Goal: Transaction & Acquisition: Subscribe to service/newsletter

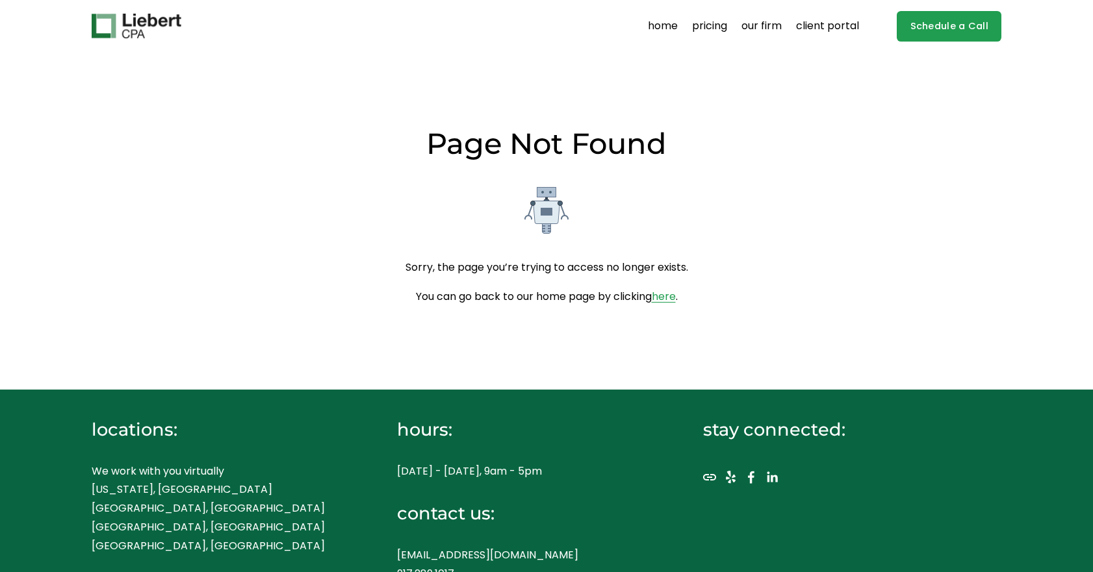
click at [722, 26] on link "pricing" at bounding box center [709, 26] width 35 height 21
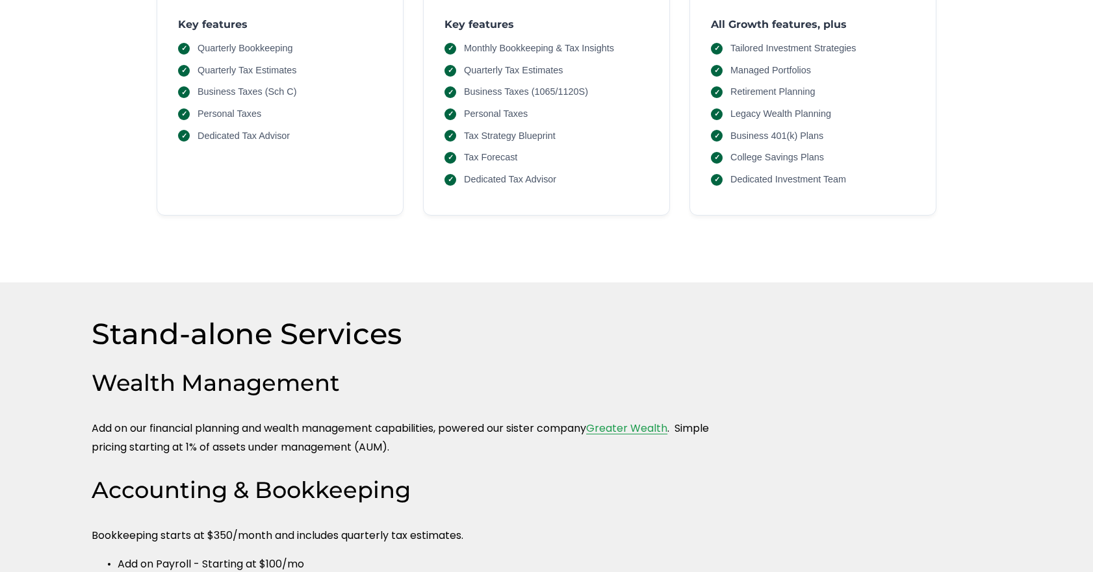
scroll to position [25, 0]
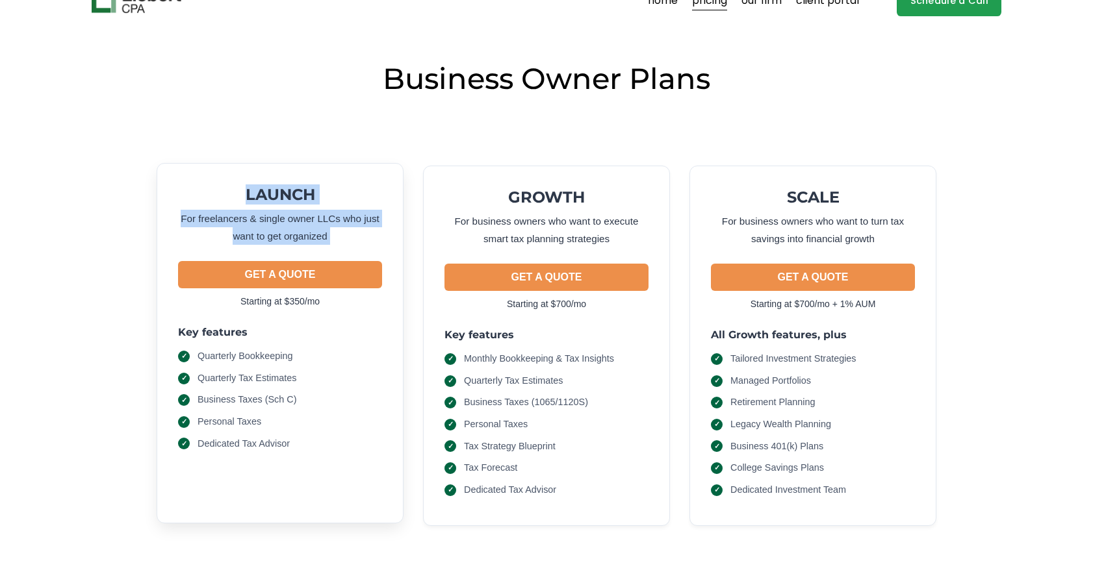
drag, startPoint x: 307, startPoint y: 146, endPoint x: 307, endPoint y: 262, distance: 116.9
click at [307, 262] on div "LAUNCH For freelancers & single owner LLCs who just want to get organized GET A…" at bounding box center [547, 333] width 910 height 439
drag, startPoint x: 311, startPoint y: 235, endPoint x: 311, endPoint y: 199, distance: 35.7
click at [311, 199] on div "LAUNCH For freelancers & single owner LLCs who just want to get organized GET A…" at bounding box center [280, 247] width 204 height 125
drag, startPoint x: 313, startPoint y: 178, endPoint x: 313, endPoint y: 281, distance: 102.7
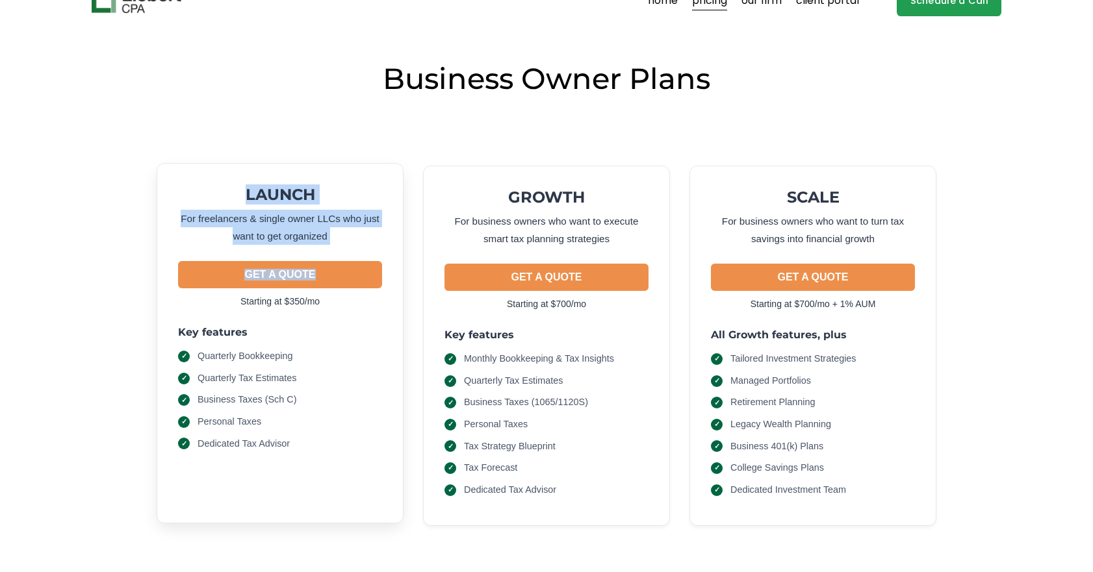
click at [313, 281] on div "LAUNCH For freelancers & single owner LLCs who just want to get organized GET A…" at bounding box center [280, 343] width 247 height 361
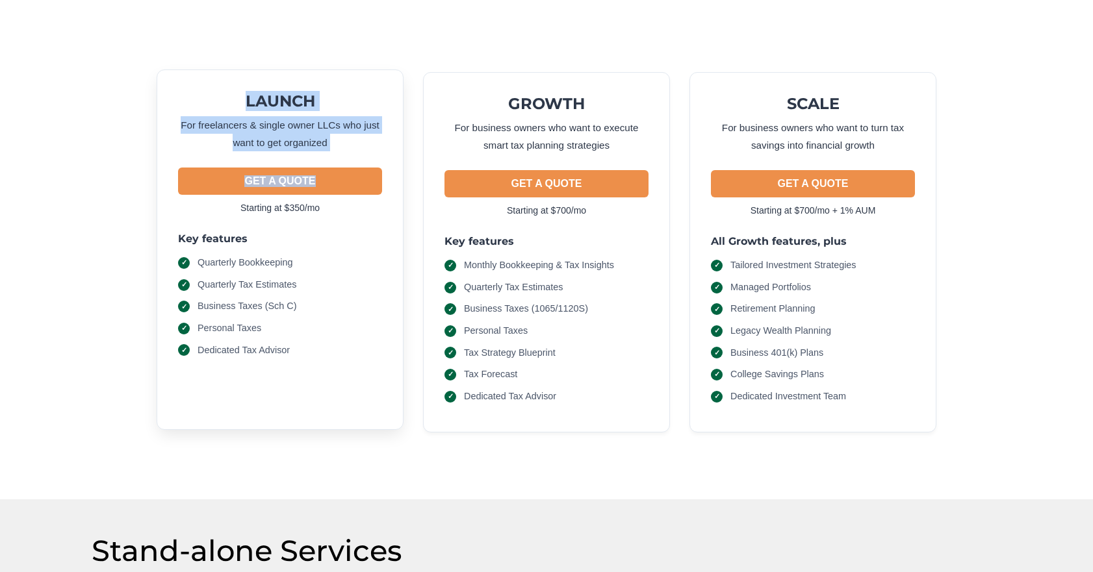
scroll to position [0, 0]
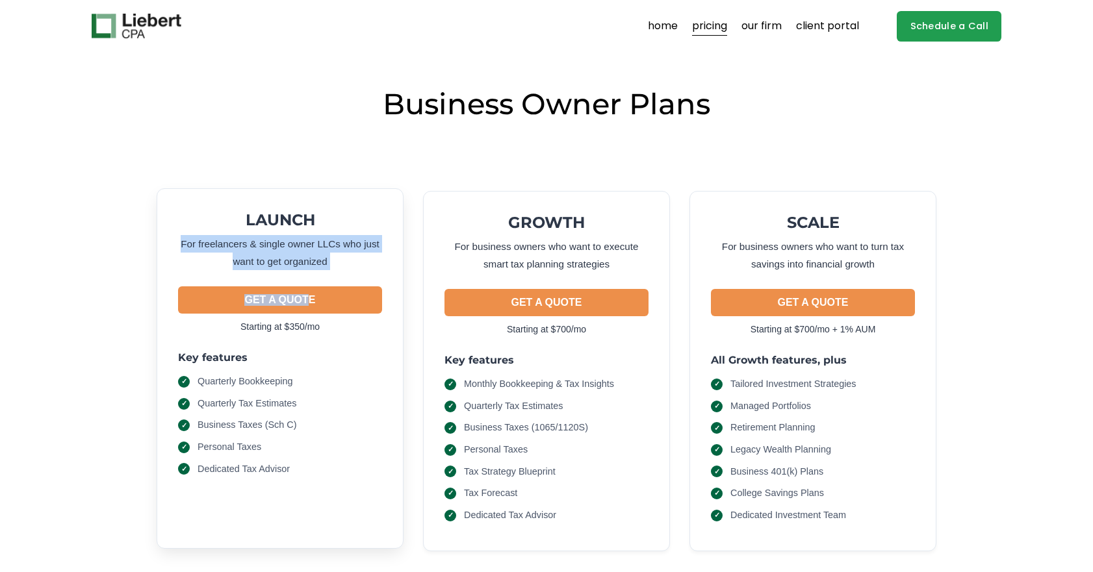
drag, startPoint x: 307, startPoint y: 231, endPoint x: 307, endPoint y: 296, distance: 64.3
click at [307, 296] on div "LAUNCH For freelancers & single owner LLCs who just want to get organized GET A…" at bounding box center [280, 272] width 204 height 125
click at [318, 252] on p "For freelancers & single owner LLCs who just want to get organized" at bounding box center [280, 253] width 204 height 36
